Goal: Find specific page/section: Find specific page/section

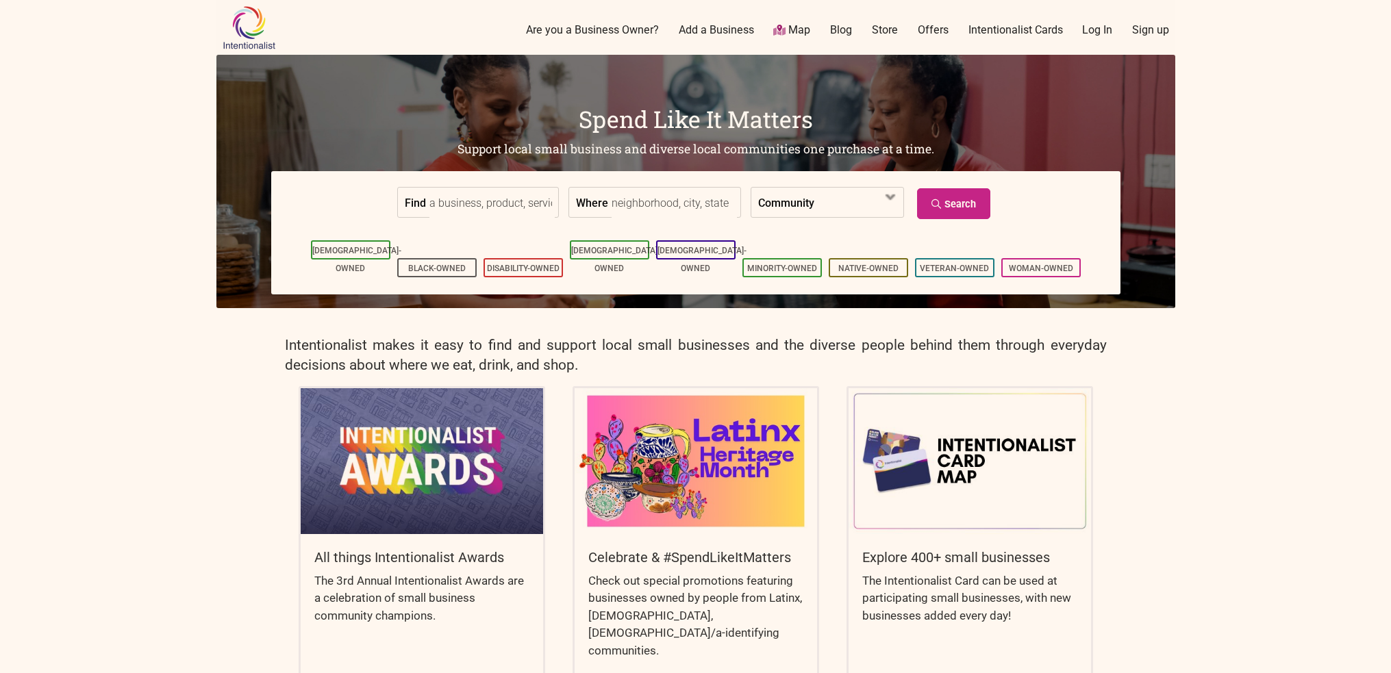
click at [597, 205] on label "Where" at bounding box center [592, 202] width 32 height 29
click at [612, 205] on input "Where" at bounding box center [674, 203] width 125 height 31
type input "[PERSON_NAME]"
click at [828, 201] on span at bounding box center [853, 203] width 59 height 23
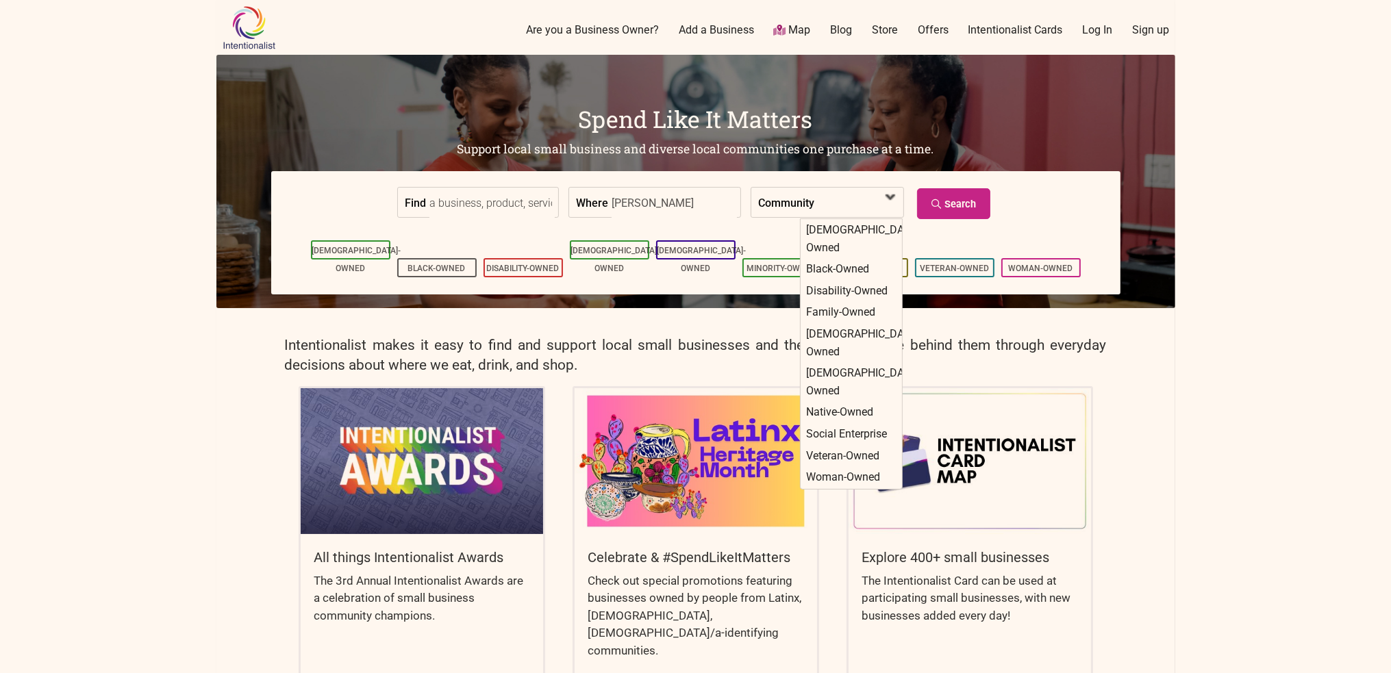
click at [828, 201] on span at bounding box center [853, 203] width 59 height 23
click at [949, 206] on link "Search" at bounding box center [953, 203] width 73 height 31
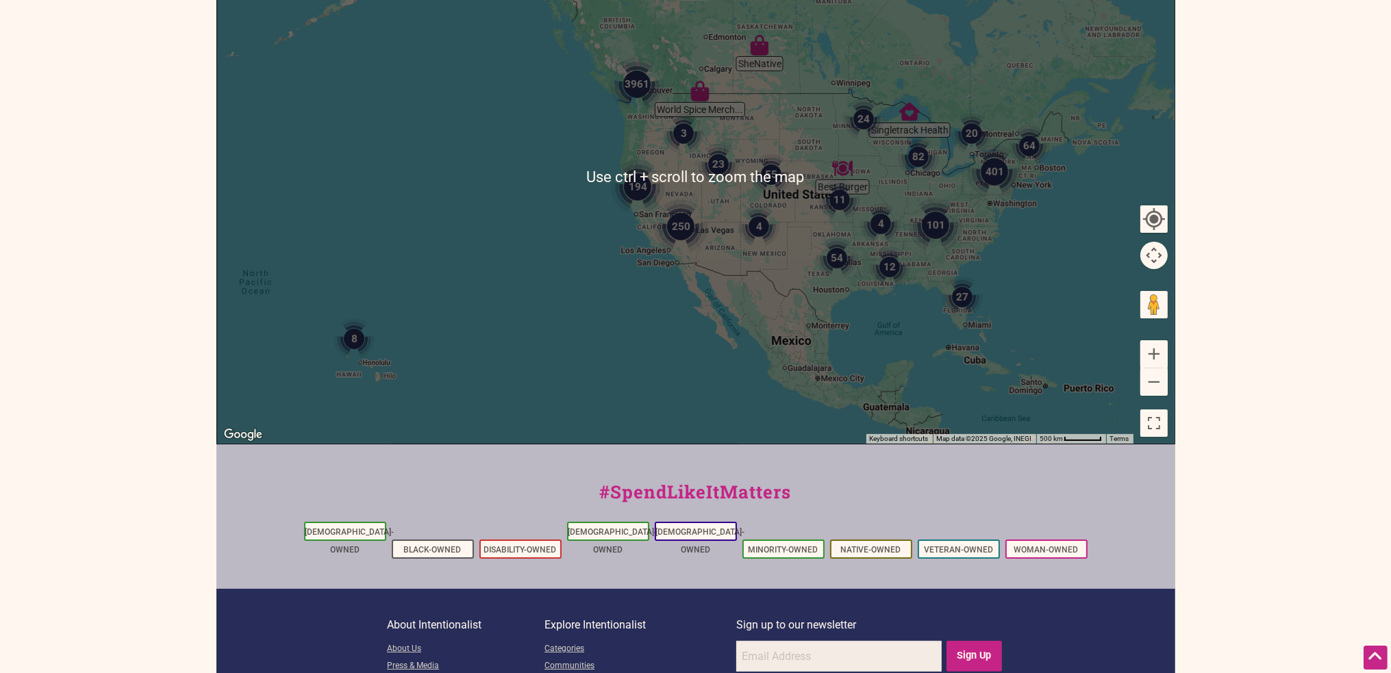
scroll to position [137, 0]
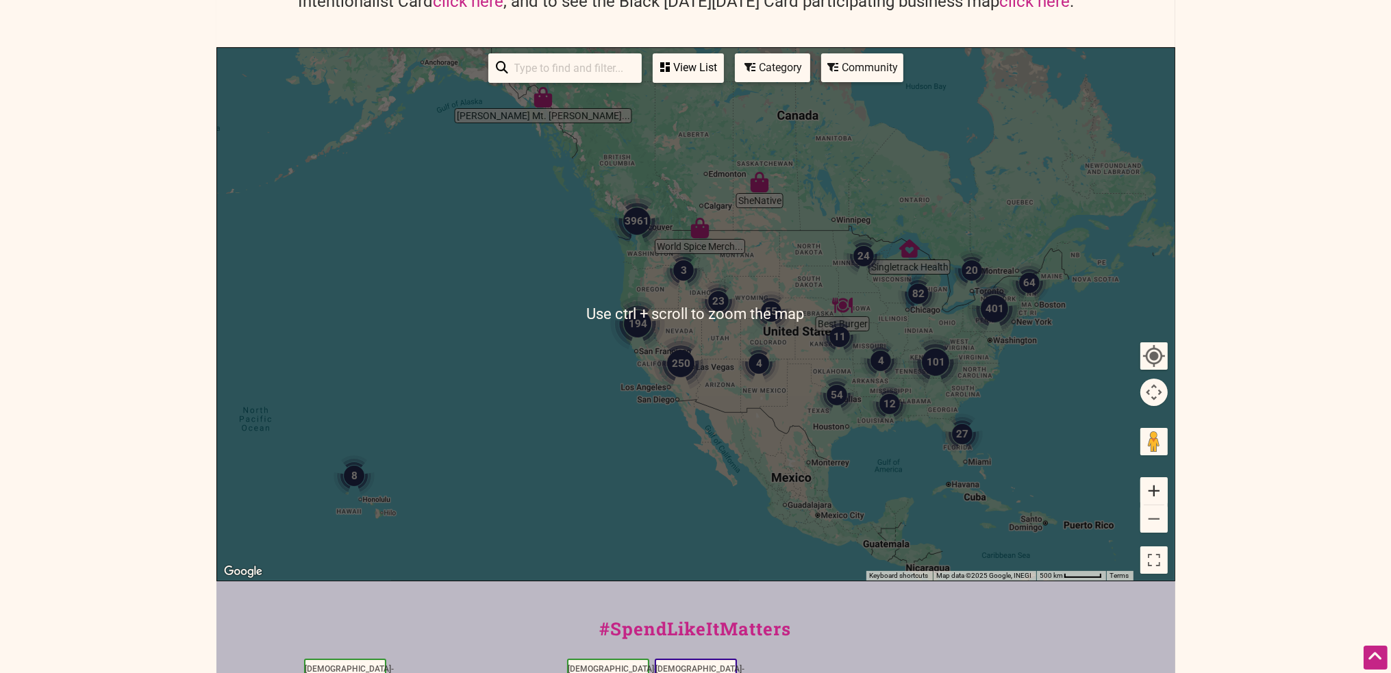
click at [1150, 482] on button "Zoom in" at bounding box center [1154, 491] width 27 height 27
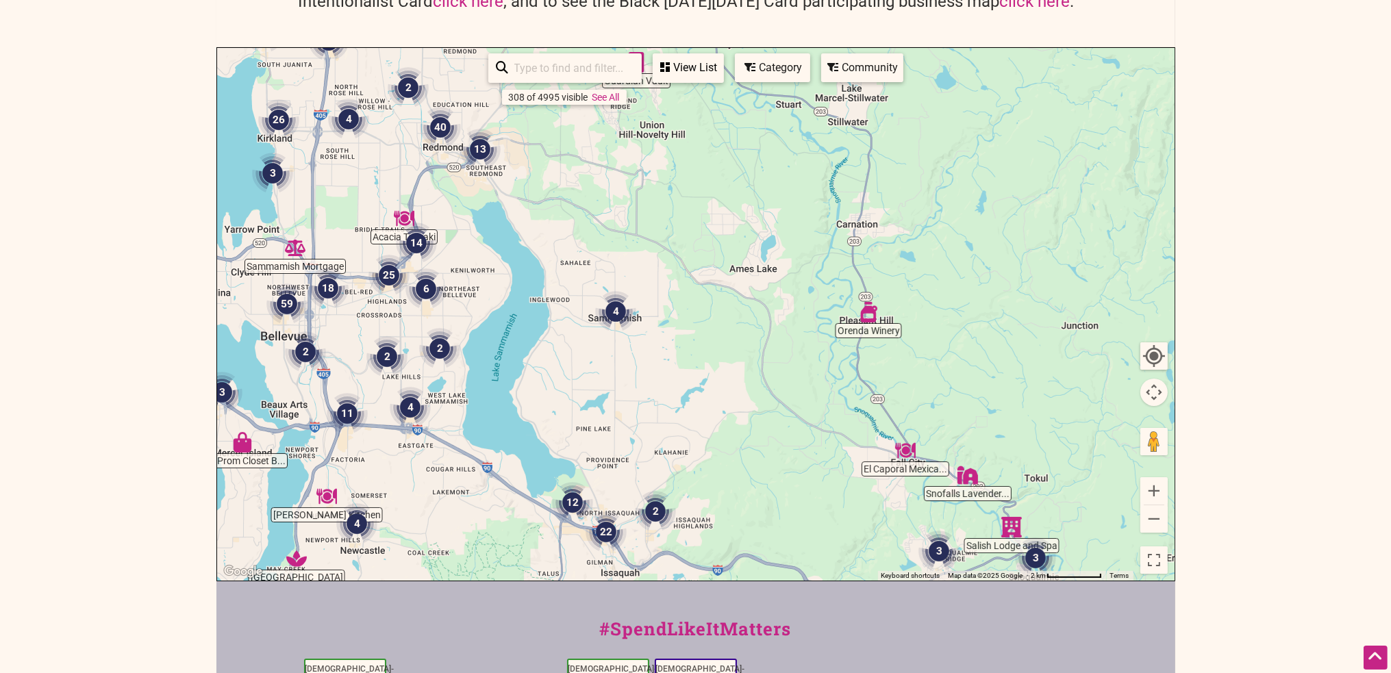
click at [611, 309] on img "4" at bounding box center [616, 312] width 52 height 52
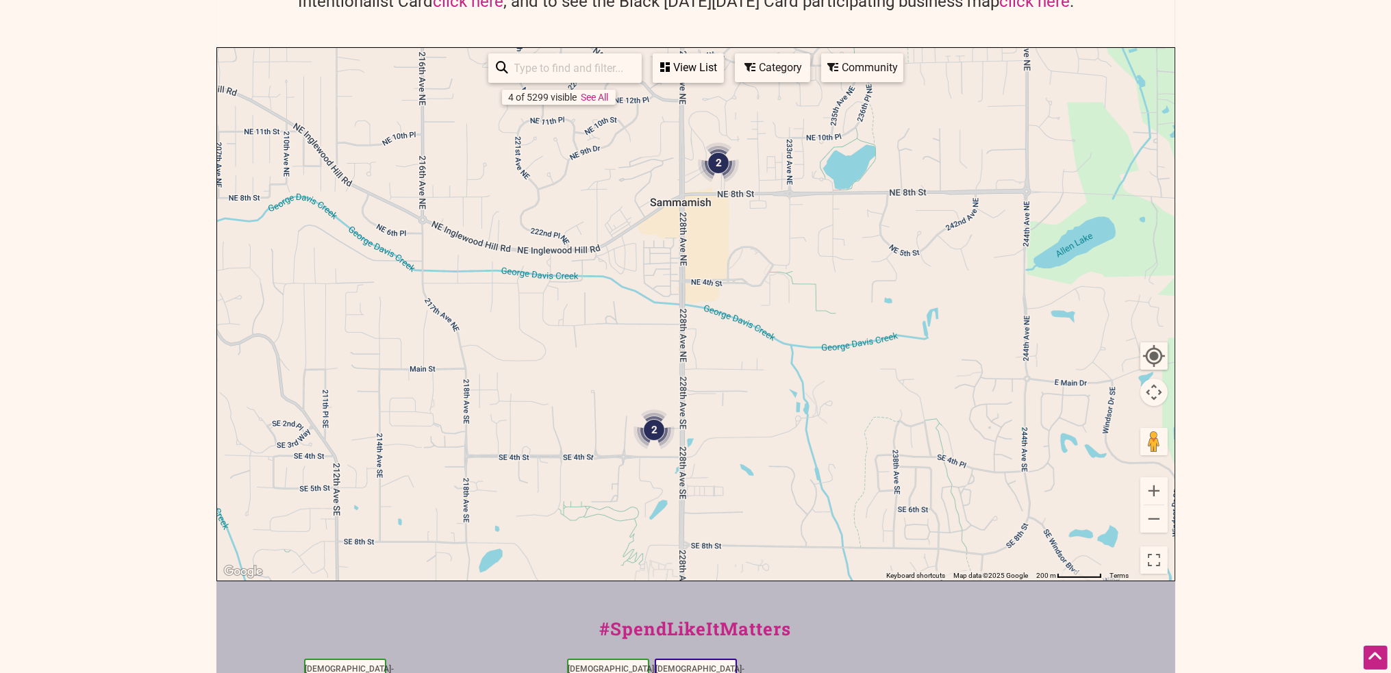
click at [719, 164] on img "2" at bounding box center [719, 163] width 52 height 52
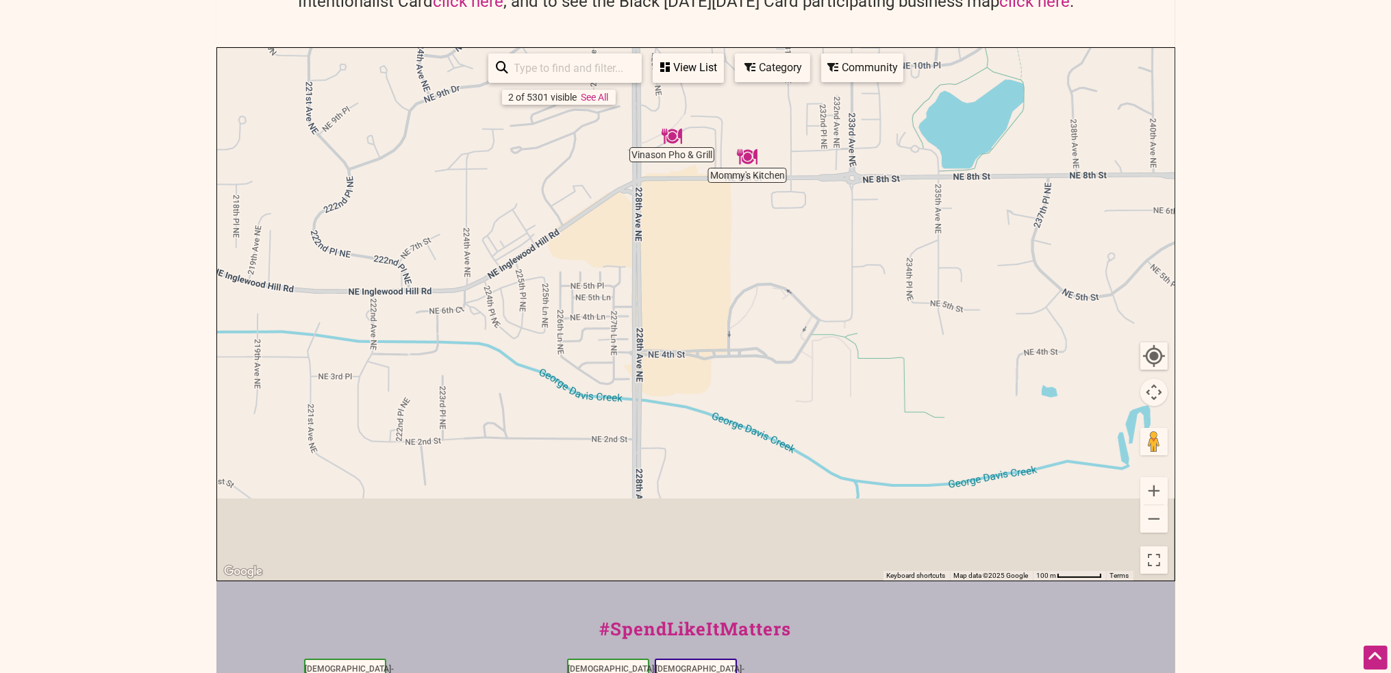
drag, startPoint x: 679, startPoint y: 484, endPoint x: 701, endPoint y: 243, distance: 242.8
click at [701, 243] on div "To navigate, press the arrow keys." at bounding box center [696, 314] width 958 height 533
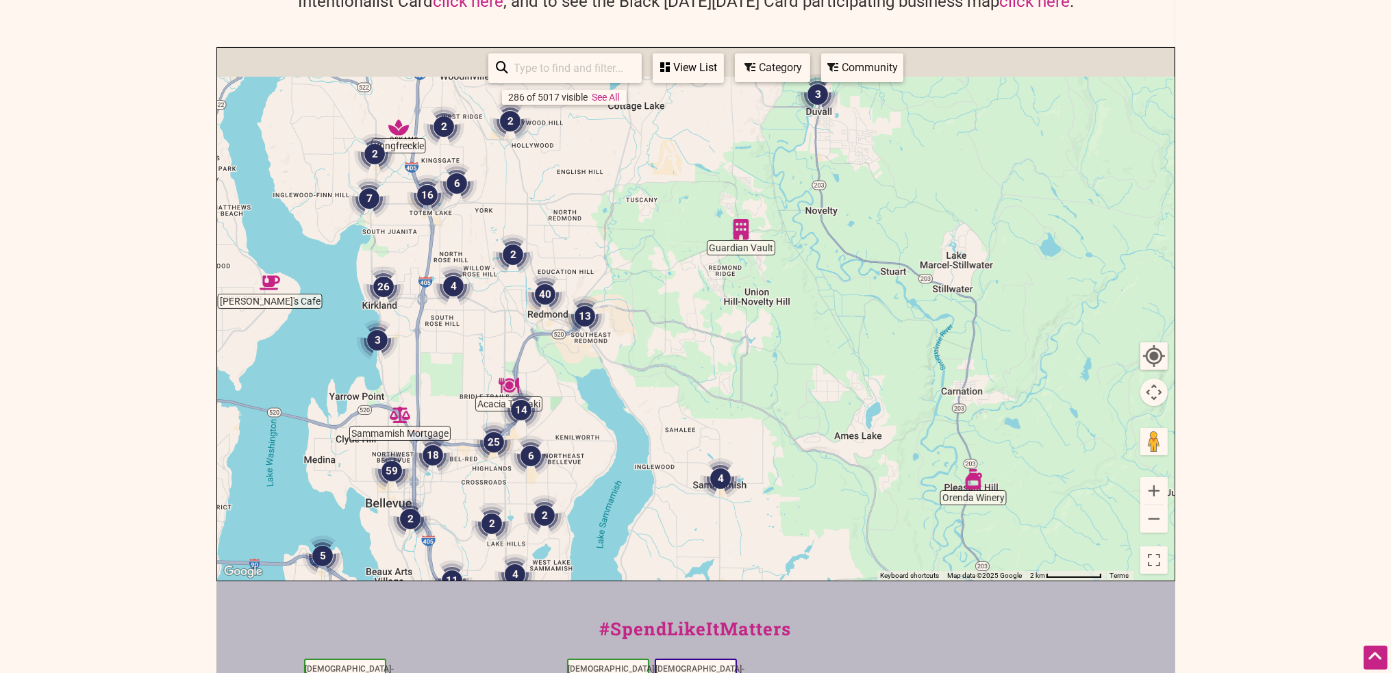
click at [674, 364] on div "To navigate, press the arrow keys." at bounding box center [696, 314] width 958 height 533
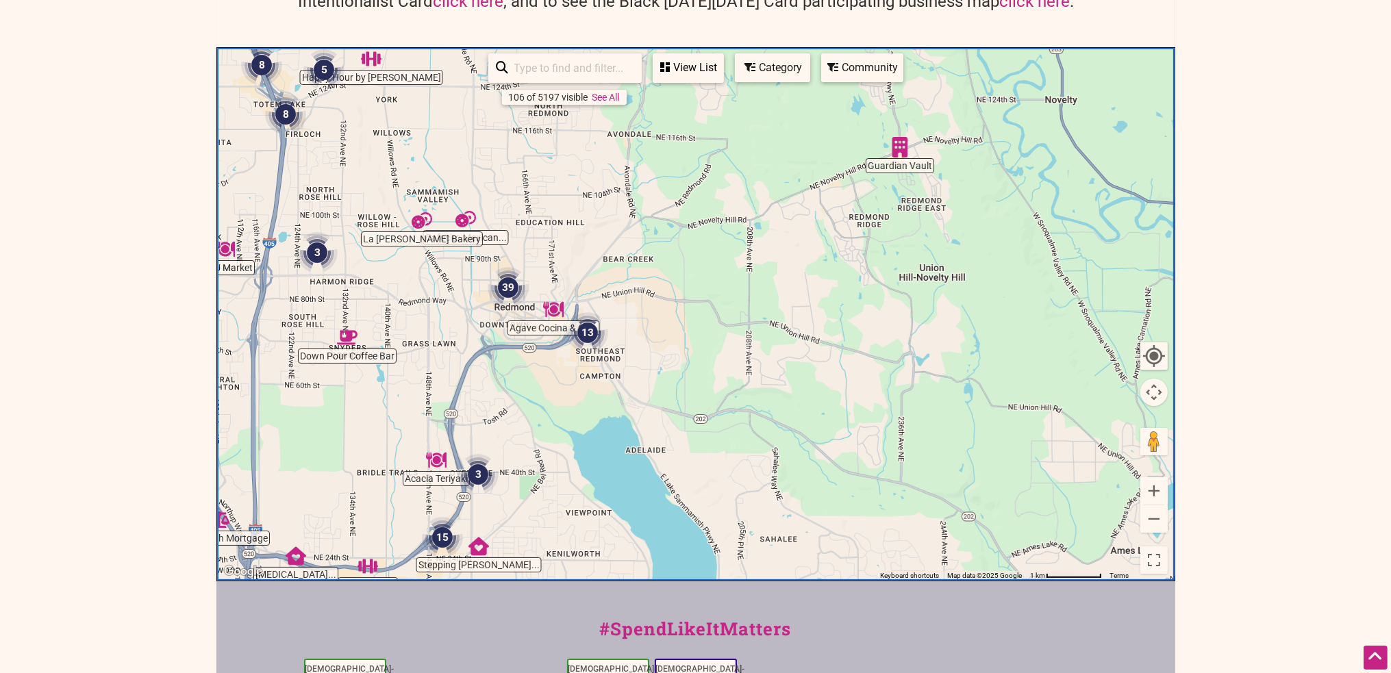
click at [588, 332] on img "13" at bounding box center [588, 333] width 52 height 52
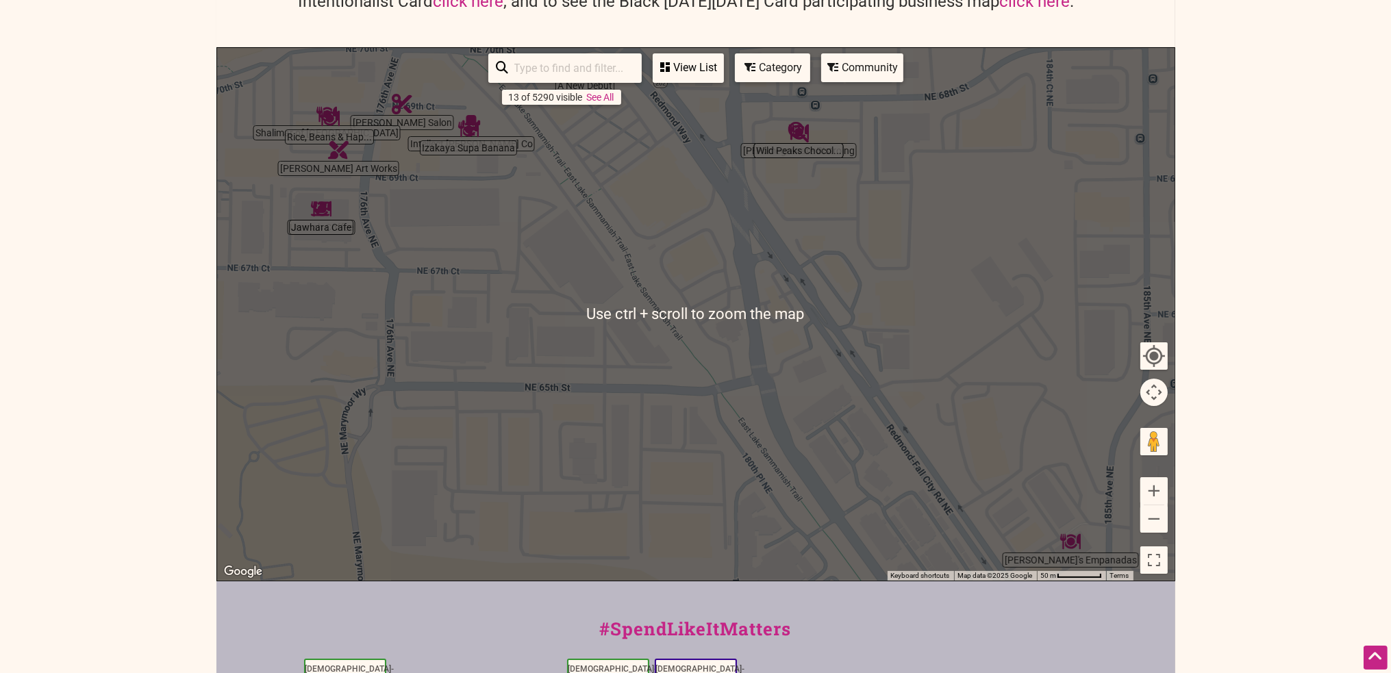
scroll to position [0, 0]
